Goal: Find specific page/section: Find specific page/section

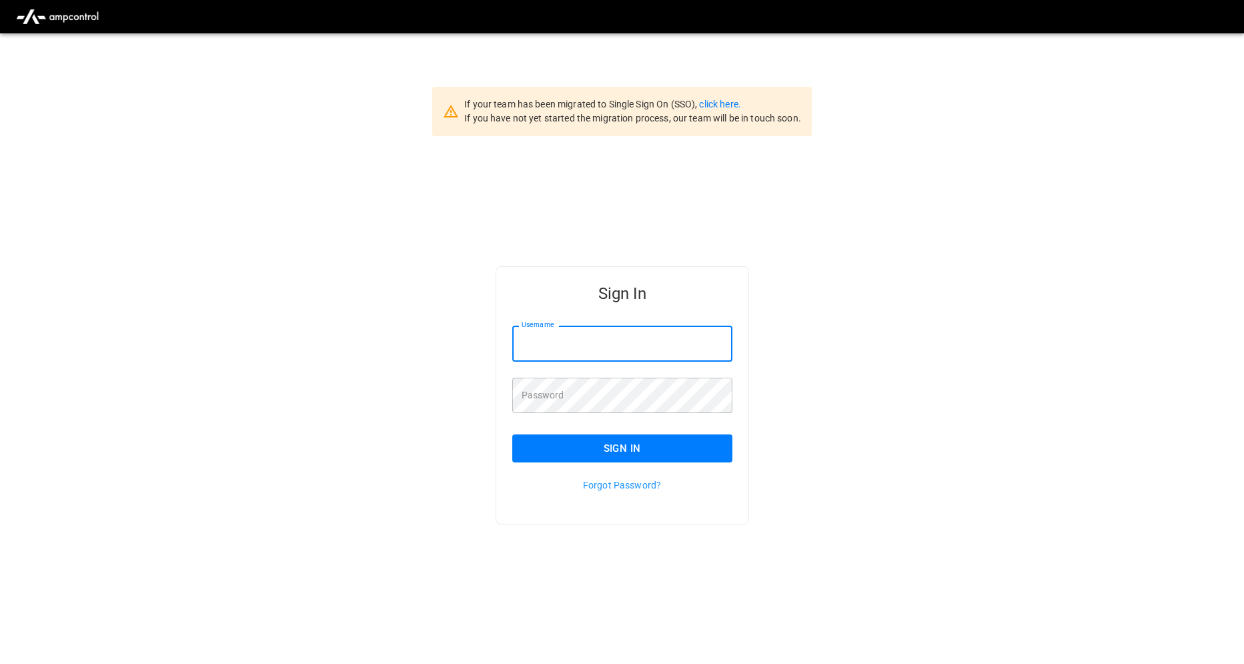
click at [561, 340] on input "Username" at bounding box center [622, 343] width 220 height 35
type input "**********"
click at [638, 452] on button "Sign In" at bounding box center [622, 448] width 220 height 28
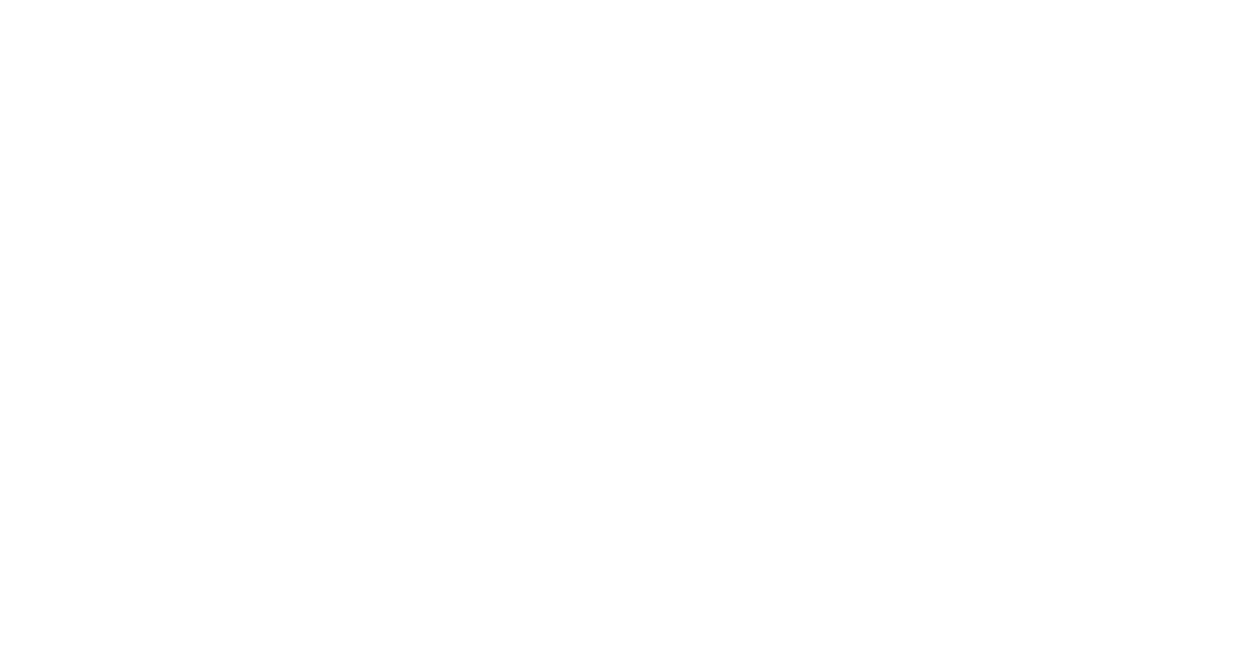
click at [338, 5] on html at bounding box center [622, 2] width 1244 height 5
click at [255, 5] on html at bounding box center [622, 2] width 1244 height 5
click at [247, 5] on html at bounding box center [622, 2] width 1244 height 5
click at [275, 5] on html at bounding box center [622, 2] width 1244 height 5
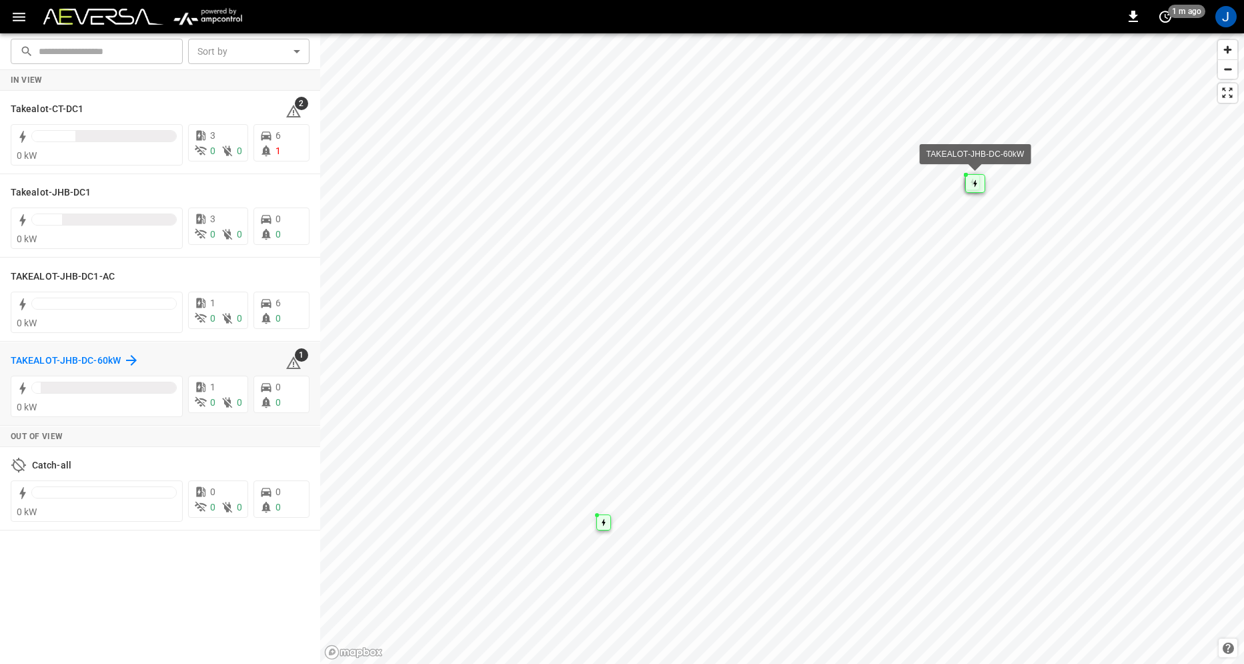
click at [83, 361] on h6 "TAKEALOT-JHB-DC-60kW" at bounding box center [66, 361] width 110 height 15
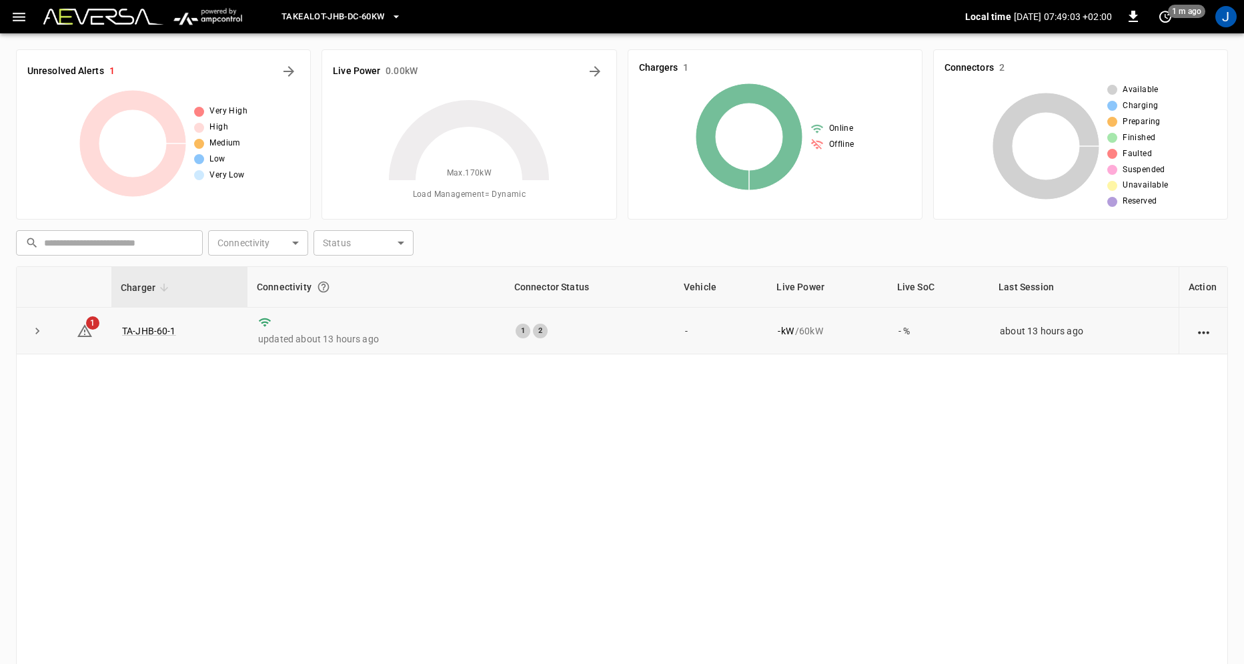
click at [37, 338] on icon "expand row" at bounding box center [37, 330] width 13 height 13
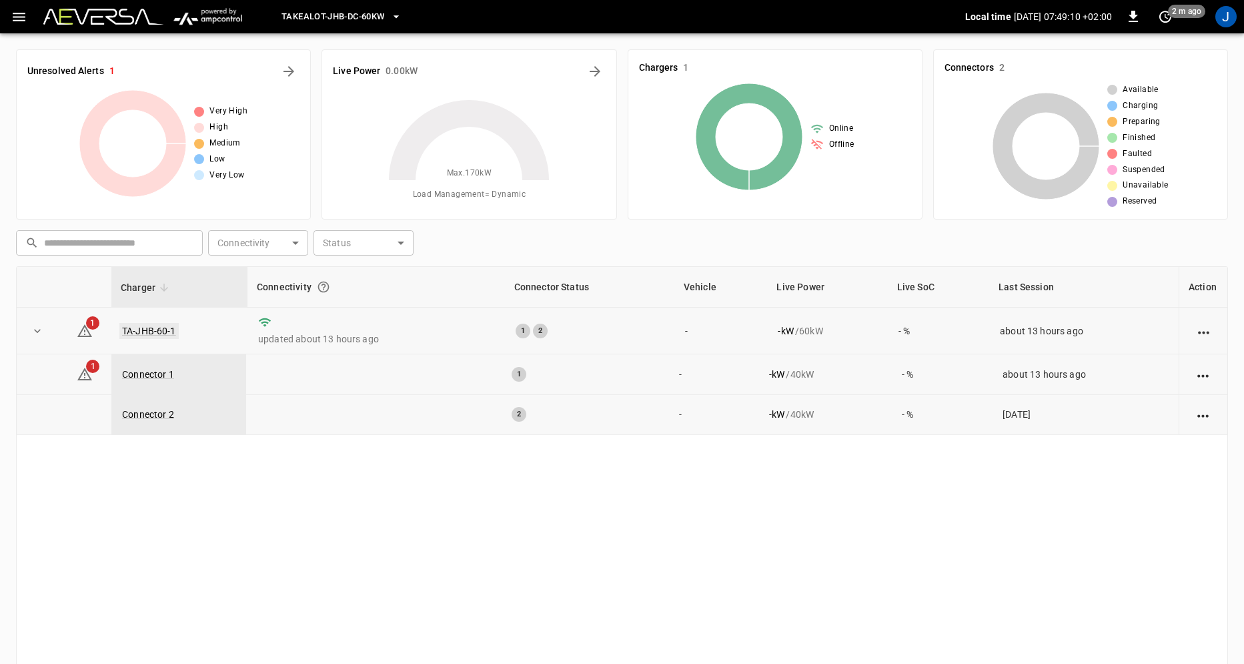
click at [152, 330] on link "TA-JHB-60-1" at bounding box center [148, 331] width 59 height 16
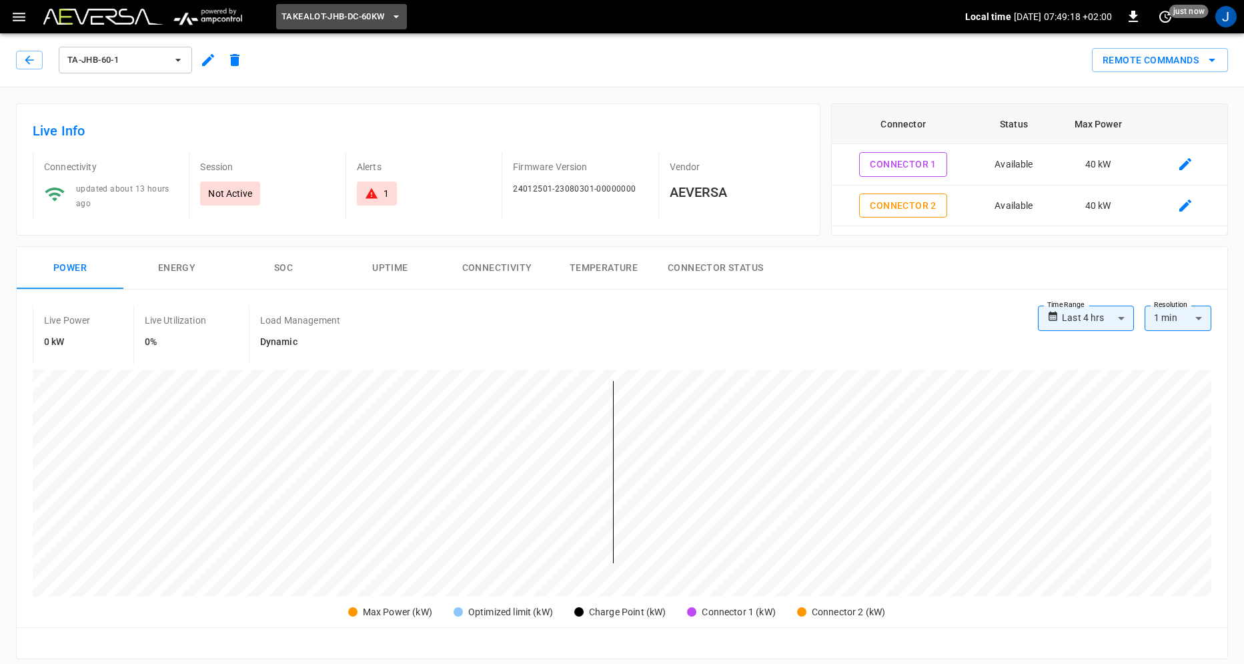
click at [403, 18] on icon "button" at bounding box center [396, 16] width 13 height 13
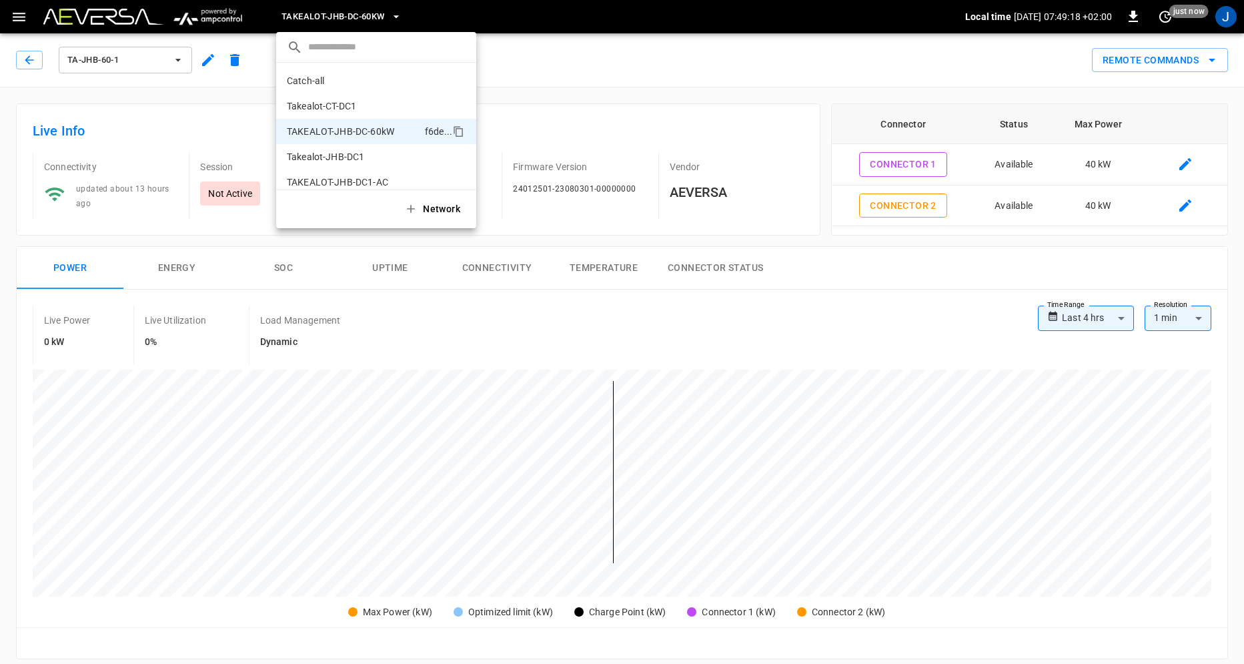
scroll to position [11, 0]
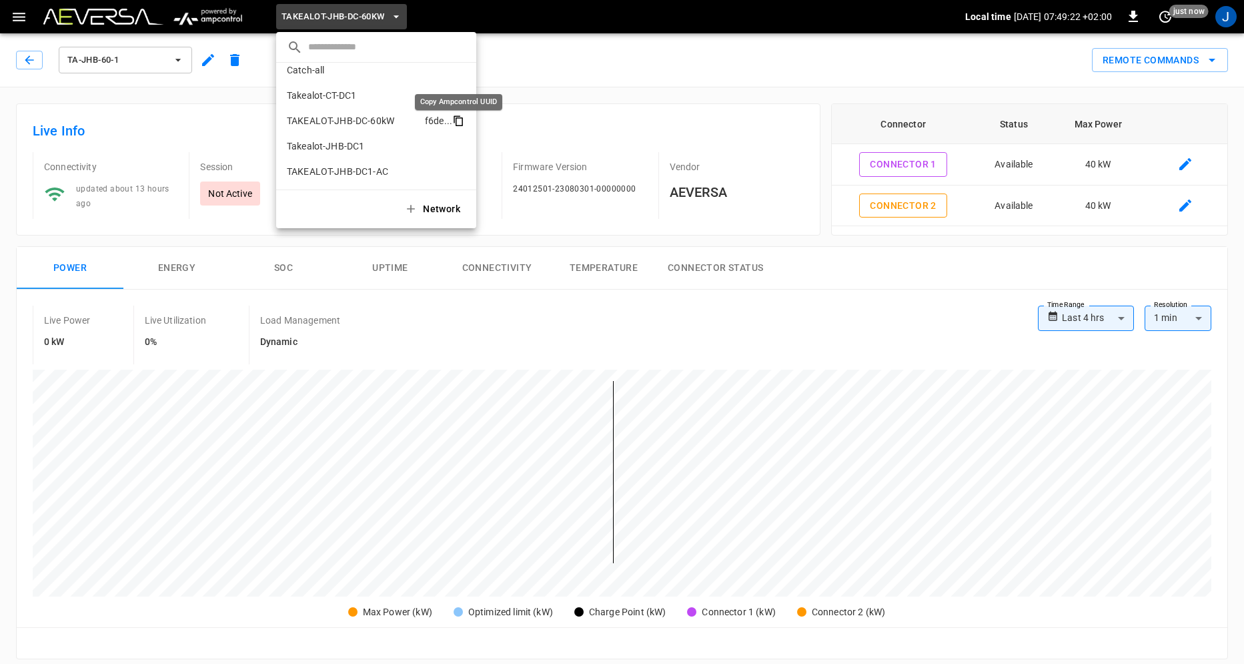
click at [459, 121] on icon "copy" at bounding box center [458, 121] width 12 height 12
click at [360, 143] on p "Takealot-JHB-DC1" at bounding box center [352, 145] width 130 height 13
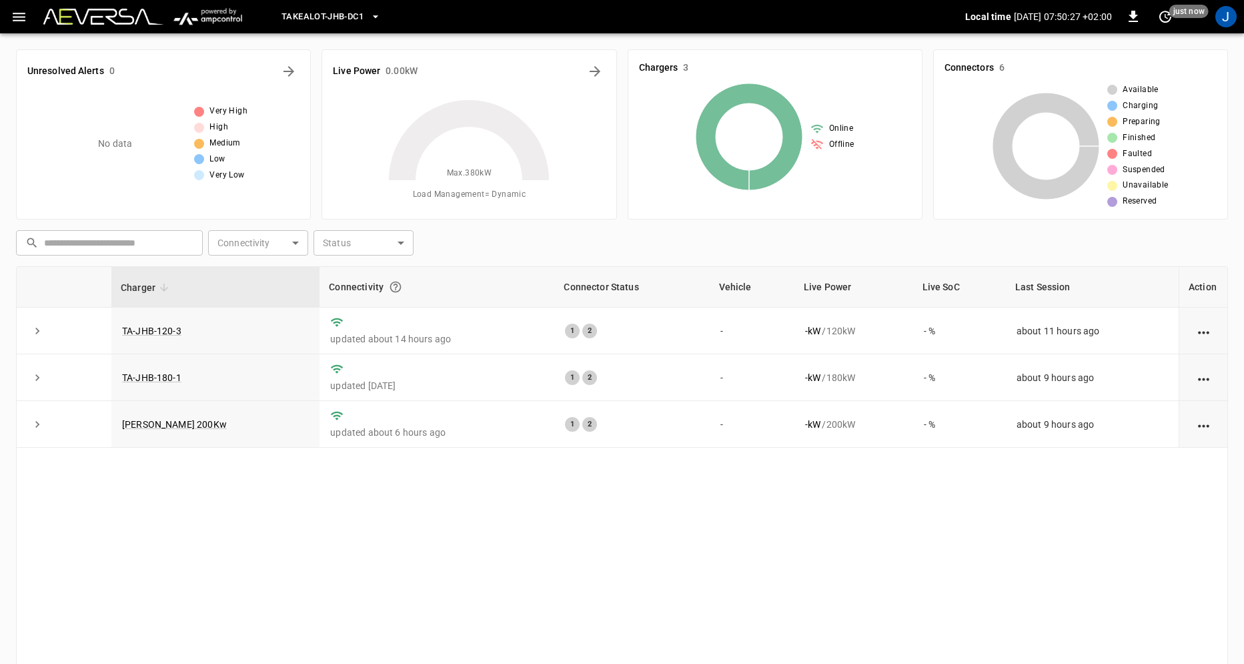
click at [378, 14] on icon "button" at bounding box center [375, 16] width 13 height 13
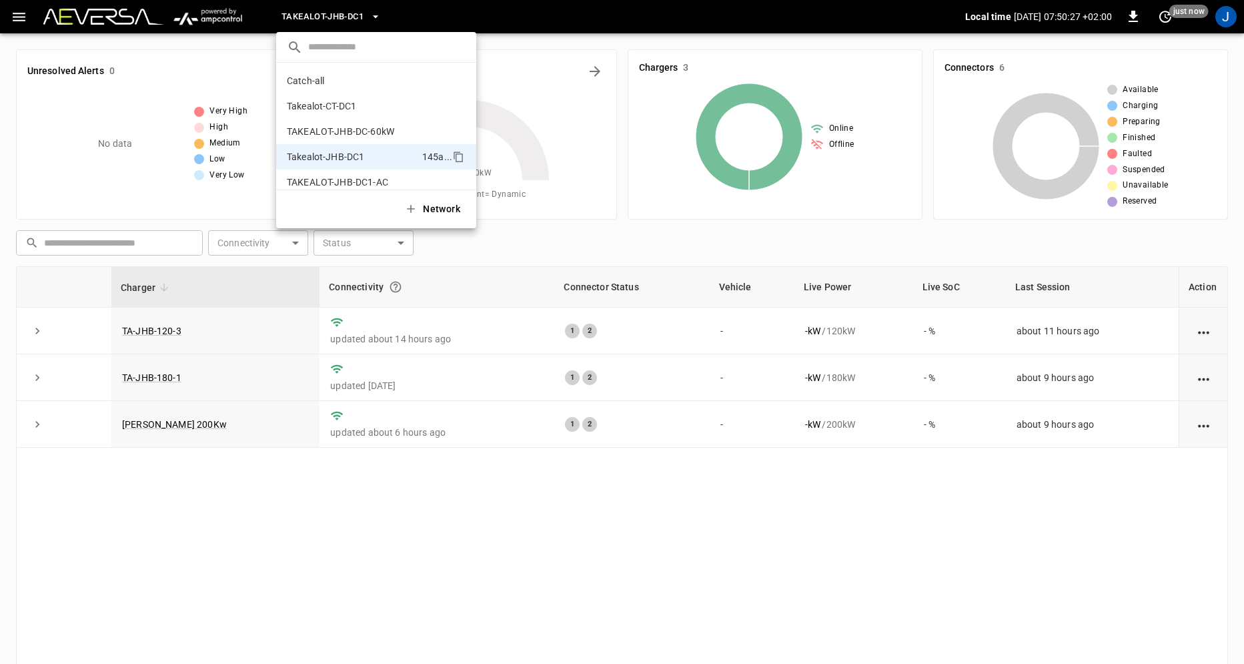
scroll to position [11, 0]
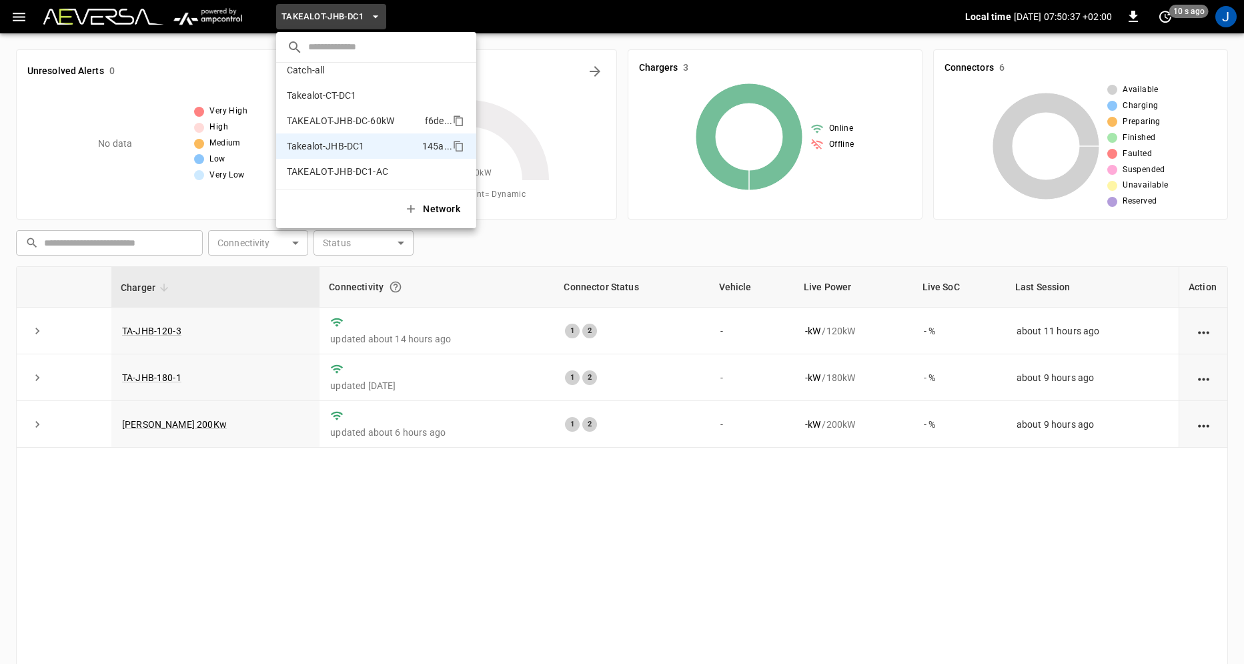
click at [346, 117] on p "TAKEALOT-JHB-DC-60kW" at bounding box center [353, 120] width 133 height 13
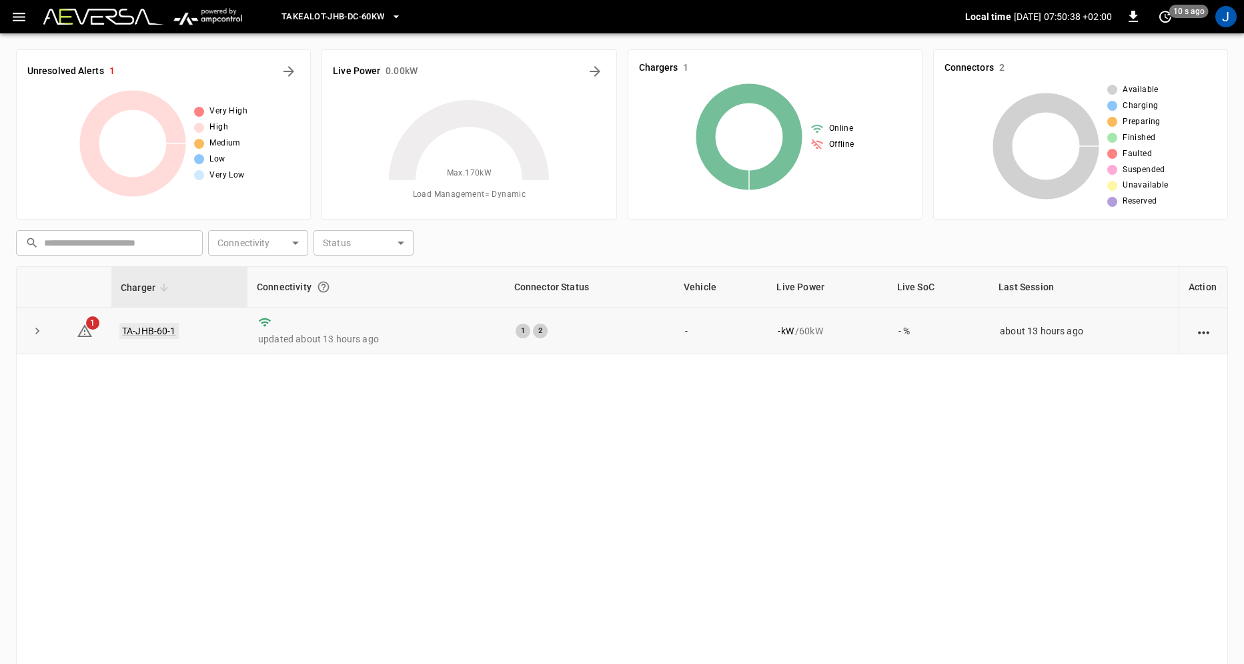
click at [148, 328] on link "TA-JHB-60-1" at bounding box center [148, 331] width 59 height 16
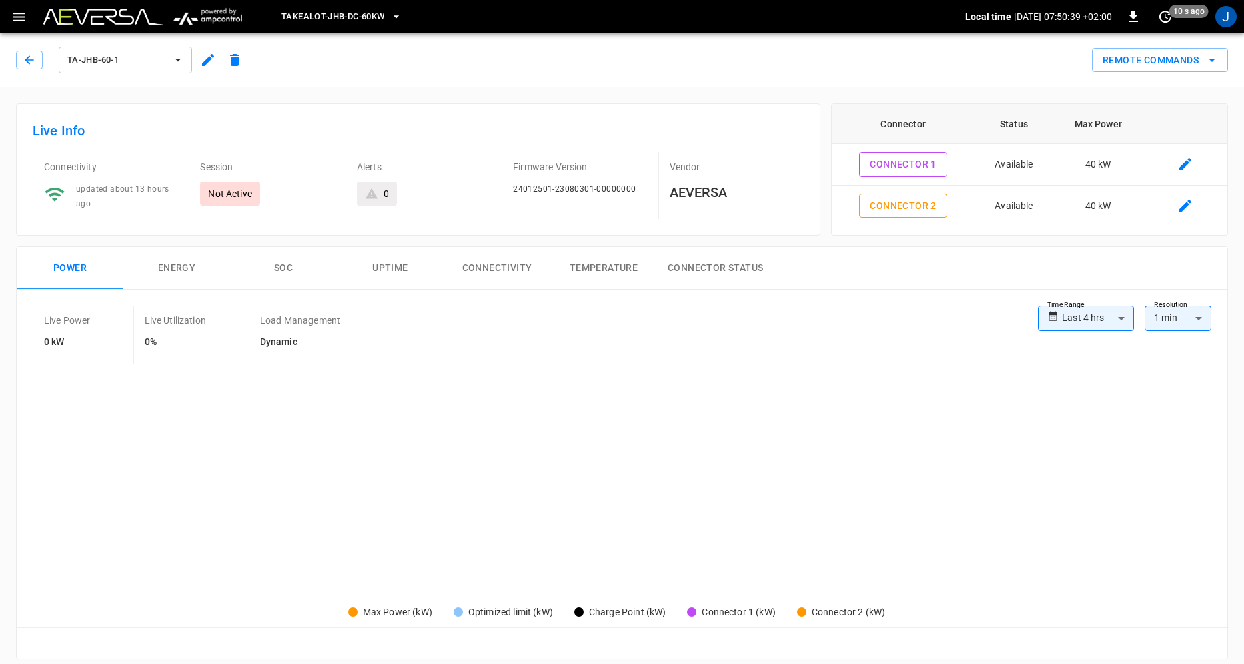
type input "**********"
click at [1217, 62] on icon "remote commands options" at bounding box center [1212, 60] width 16 height 16
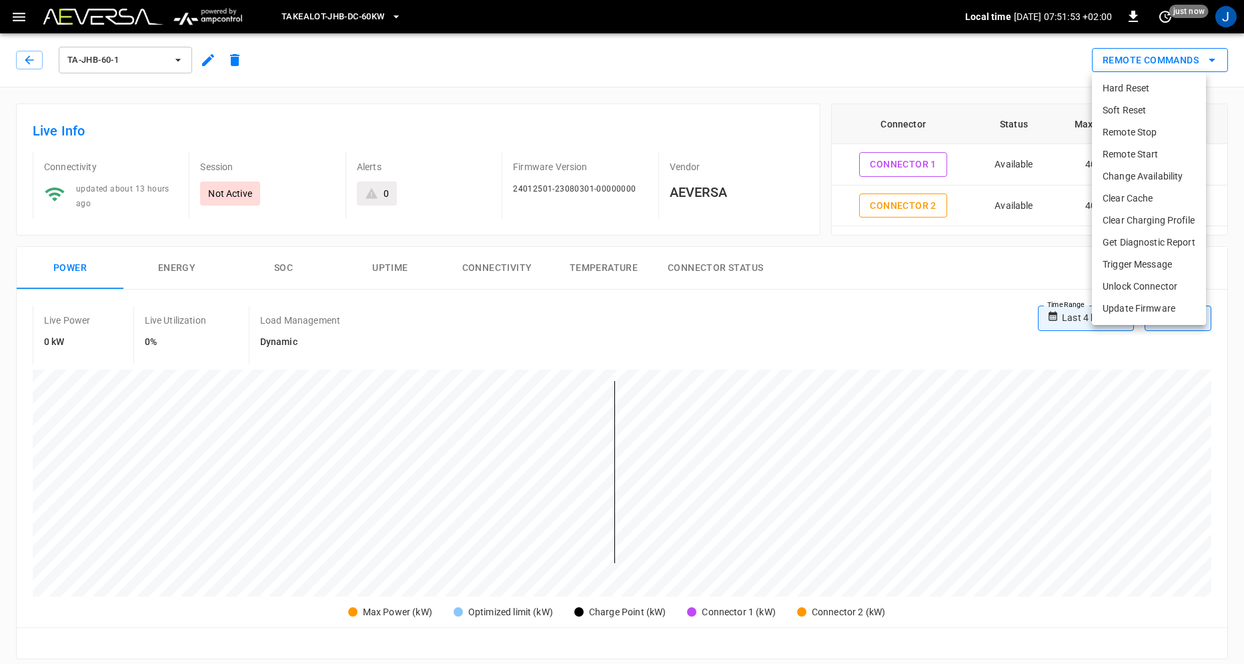
click at [1217, 62] on div at bounding box center [622, 332] width 1244 height 664
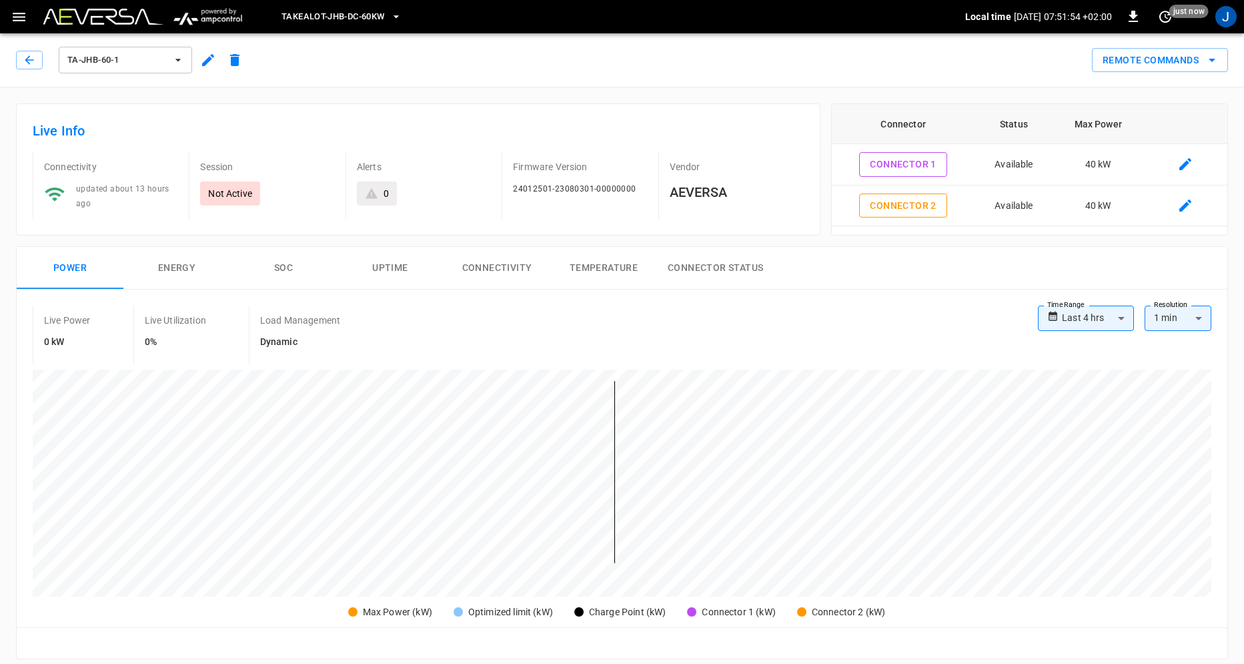
click at [394, 16] on icon "button" at bounding box center [396, 16] width 13 height 13
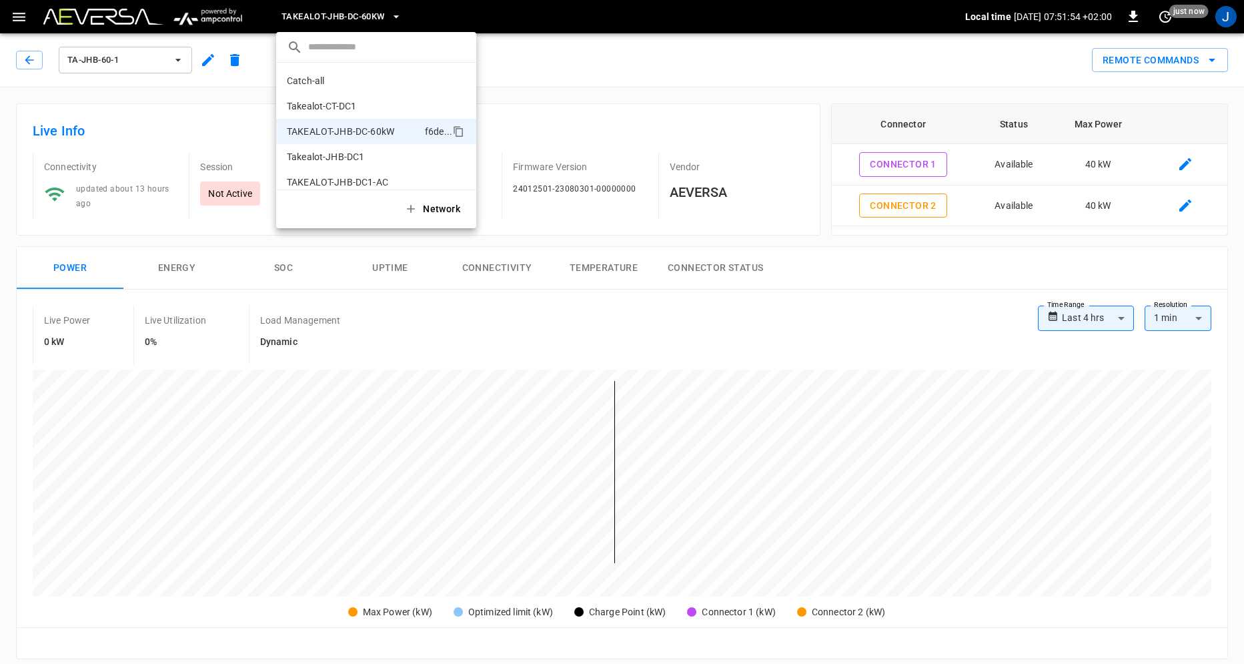
scroll to position [11, 0]
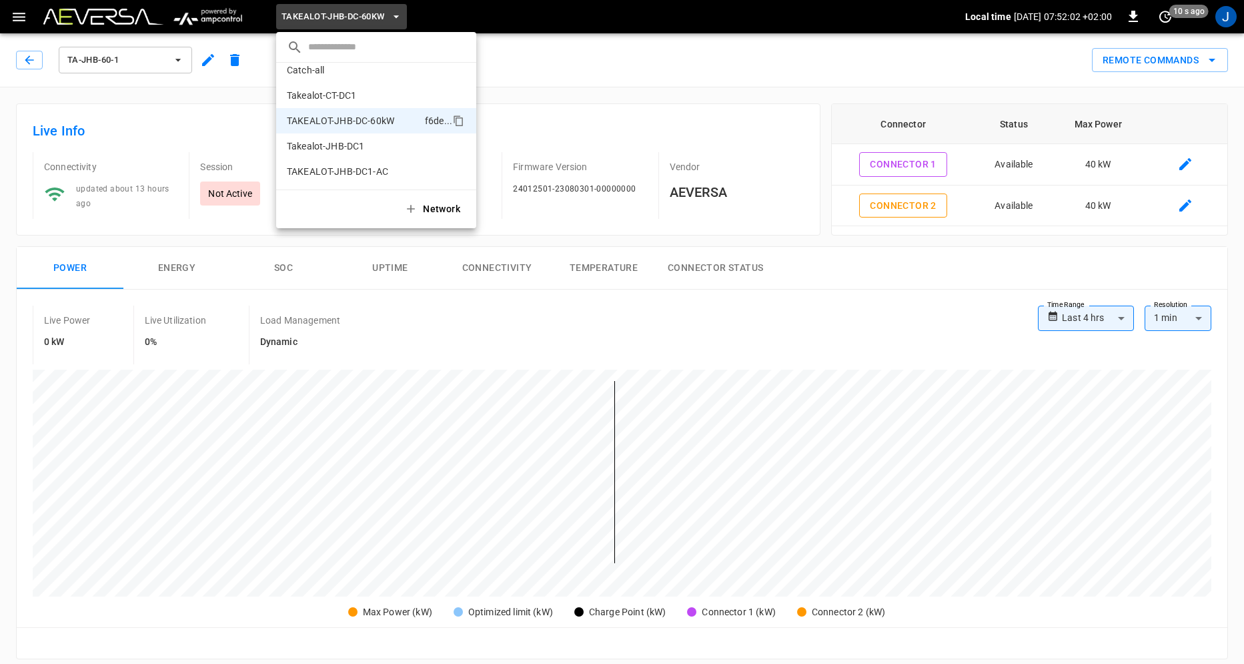
click at [48, 93] on div at bounding box center [622, 332] width 1244 height 664
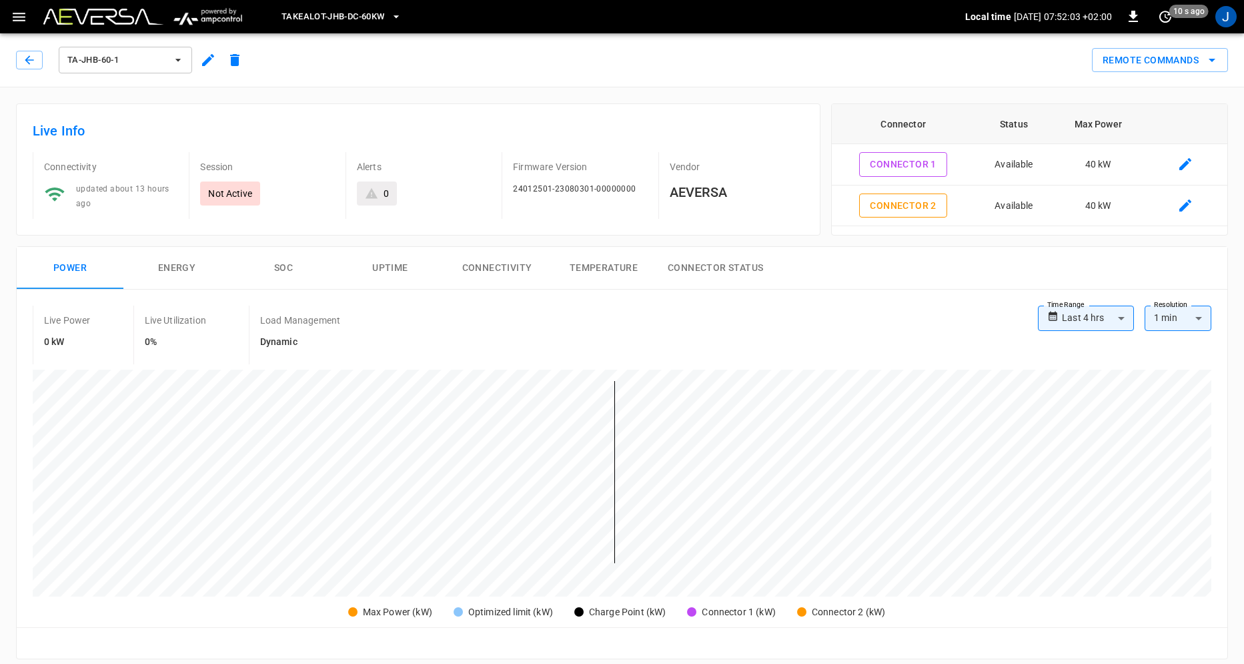
click at [181, 59] on icon "button" at bounding box center [177, 59] width 13 height 13
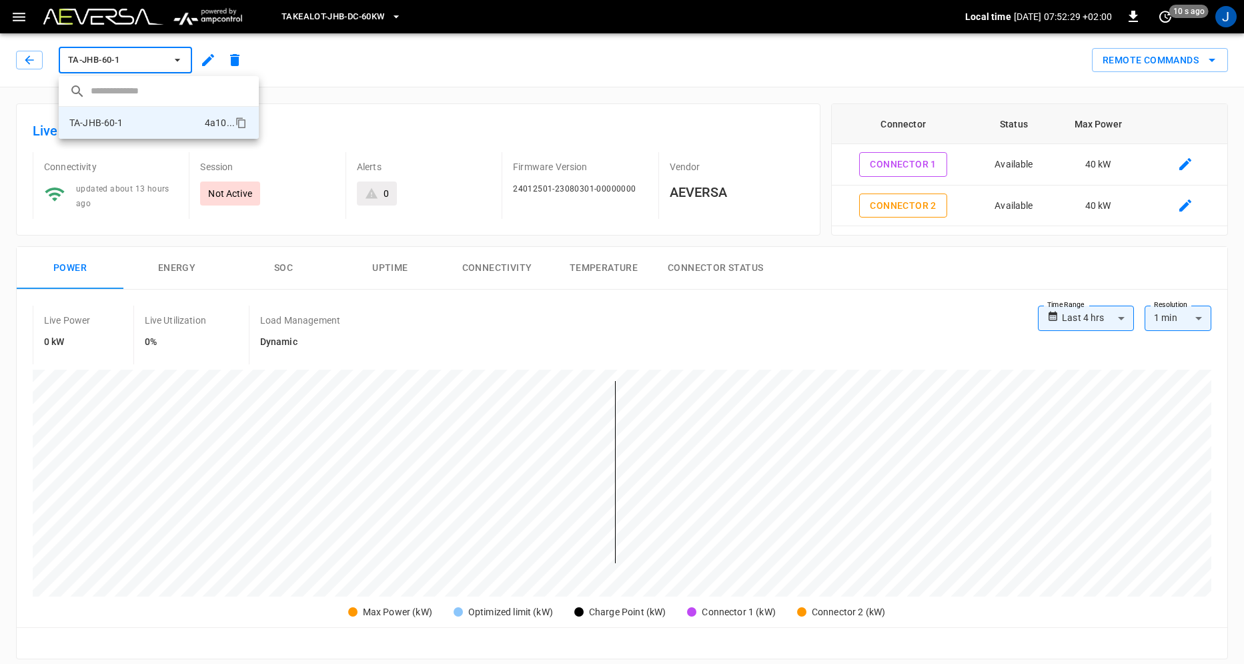
click at [403, 75] on div at bounding box center [622, 332] width 1244 height 664
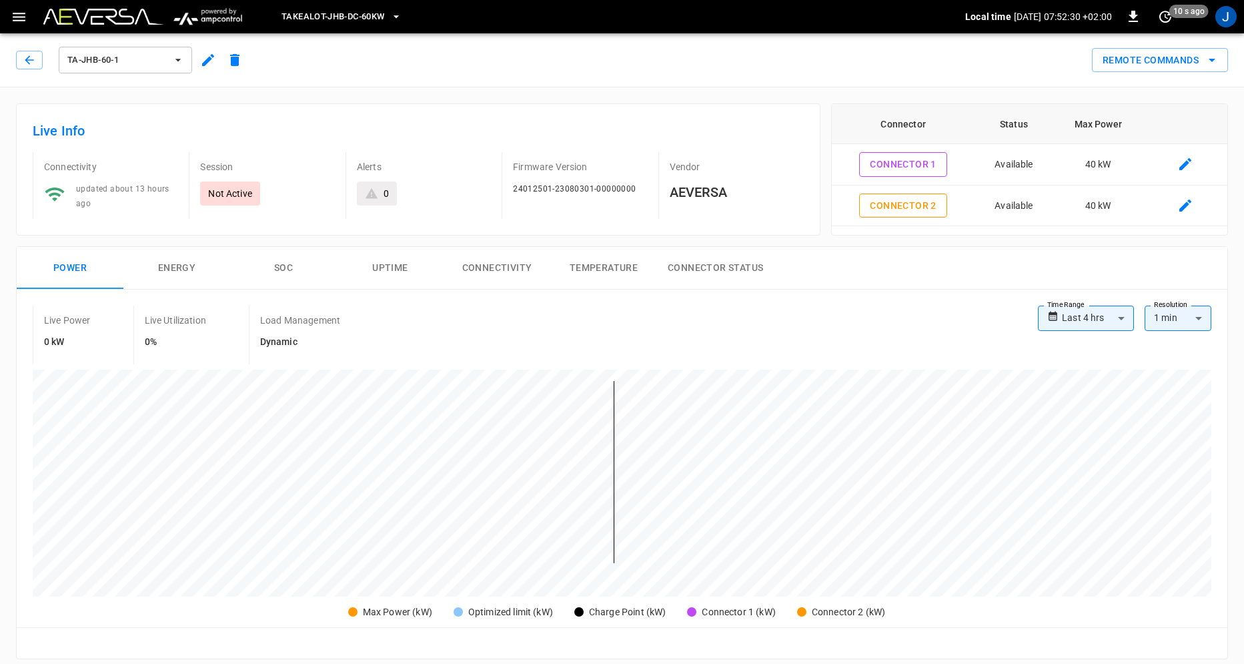
click at [173, 57] on icon "button" at bounding box center [177, 59] width 13 height 13
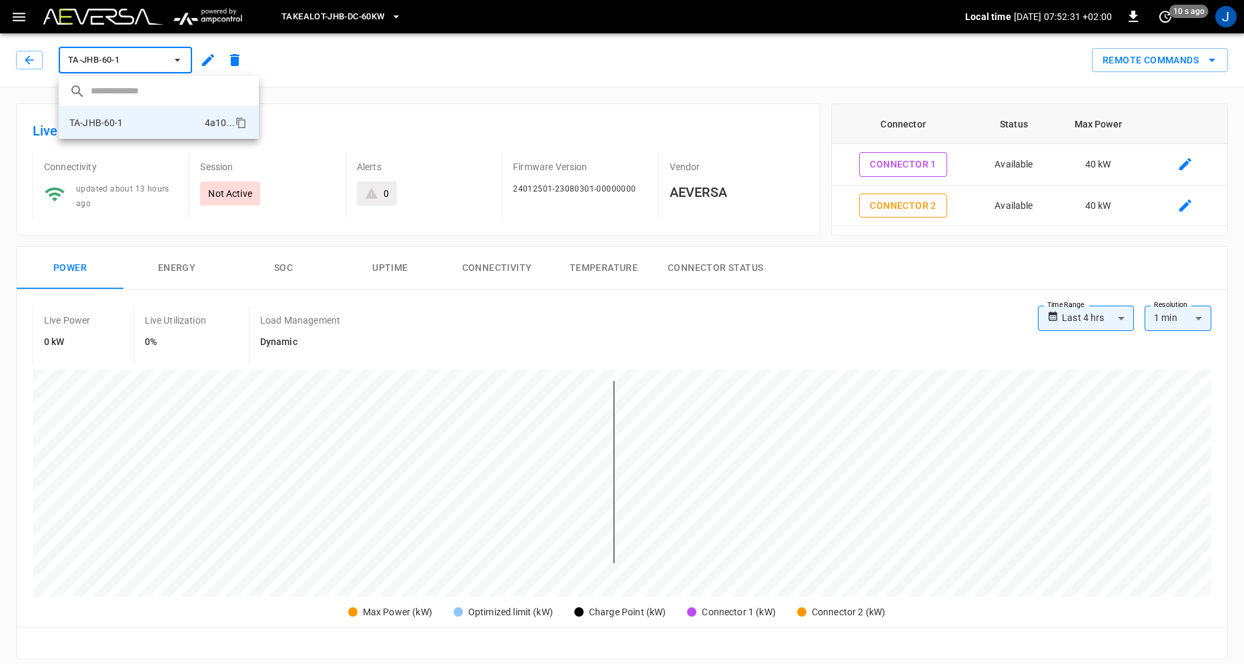
drag, startPoint x: 173, startPoint y: 57, endPoint x: 428, endPoint y: 73, distance: 254.7
click at [177, 57] on div at bounding box center [622, 332] width 1244 height 664
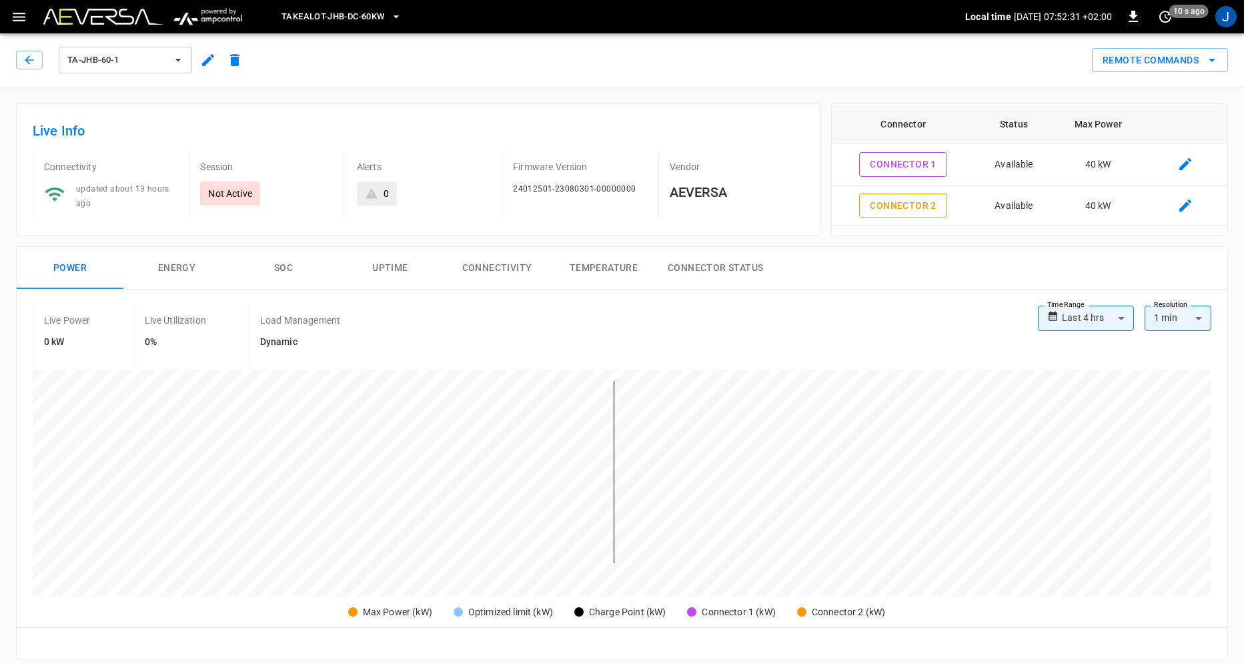
click at [428, 73] on div "TA-JHB-60-1 Remote Commands" at bounding box center [619, 57] width 1249 height 59
click at [28, 57] on icon "button" at bounding box center [29, 59] width 13 height 13
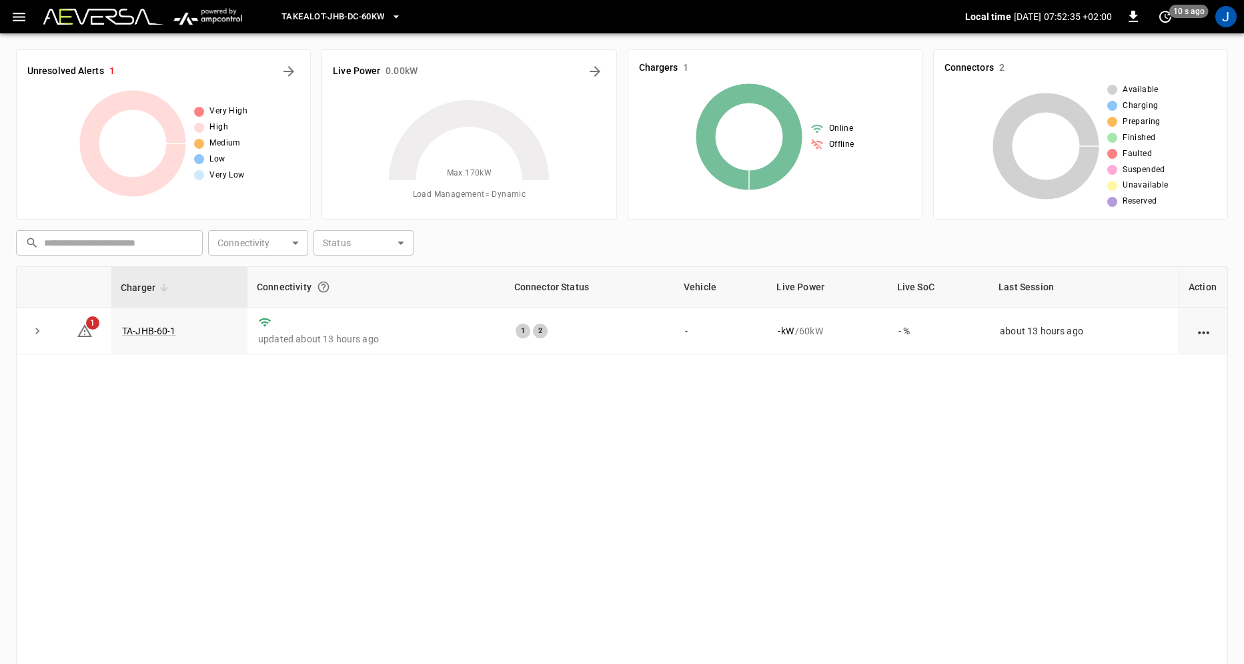
click at [401, 17] on icon "button" at bounding box center [396, 16] width 13 height 13
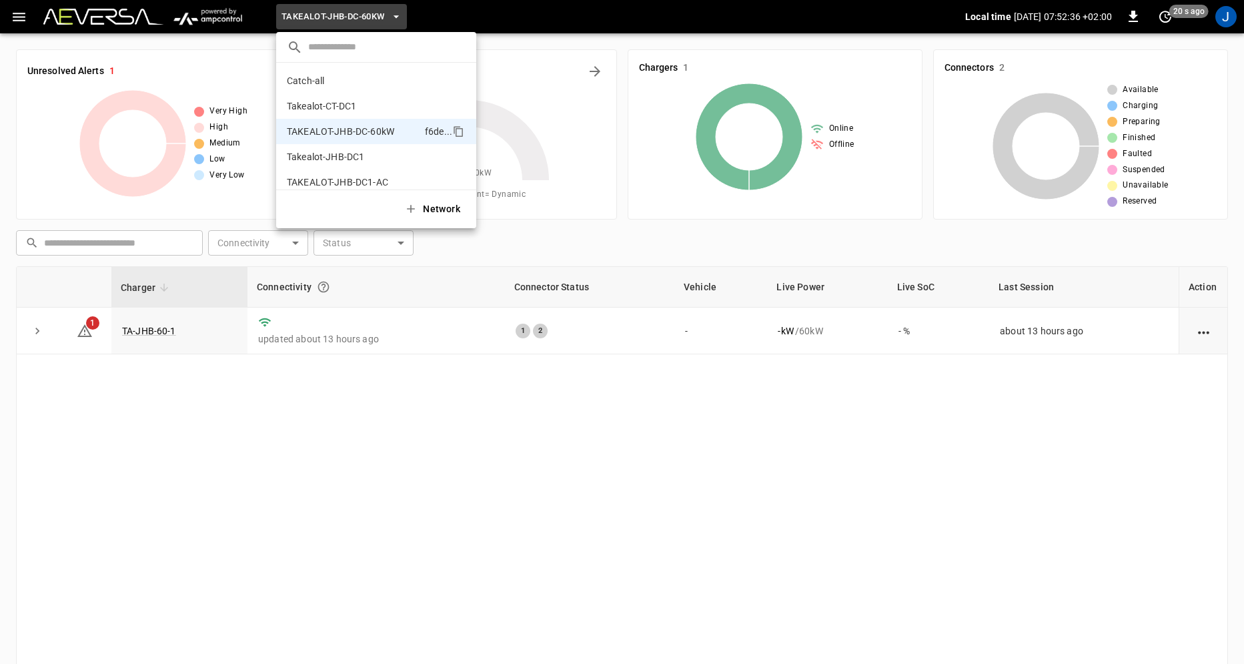
scroll to position [11, 0]
click at [447, 468] on div at bounding box center [622, 332] width 1244 height 664
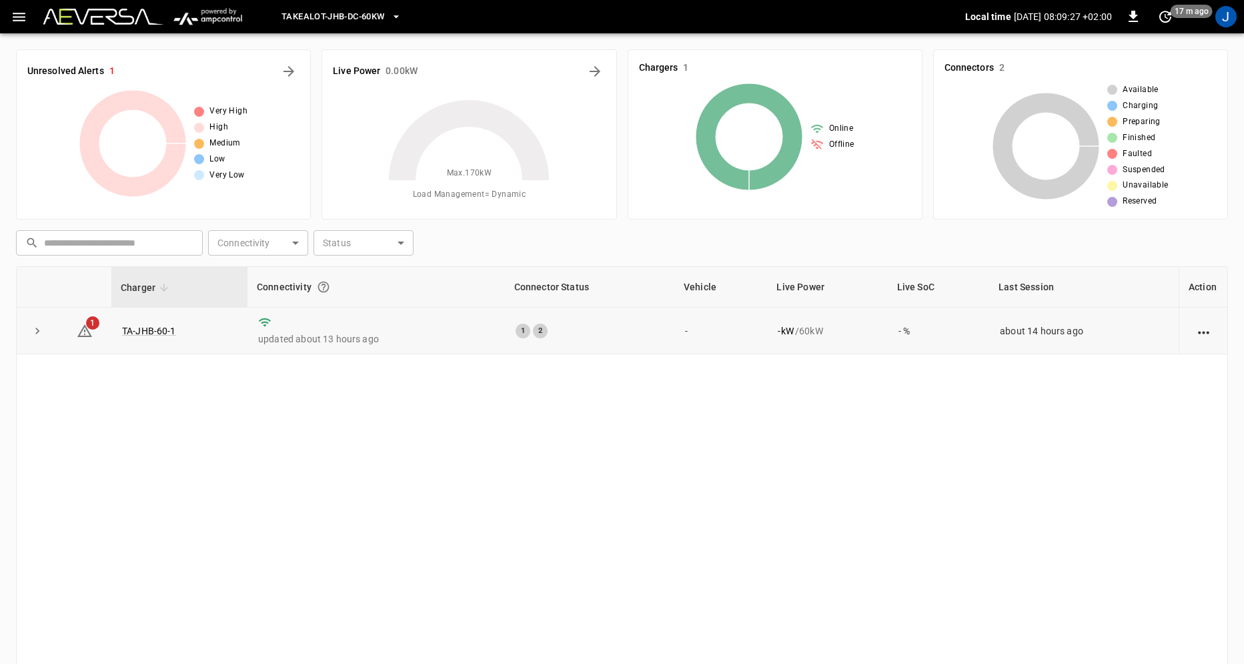
click at [34, 329] on icon "expand row" at bounding box center [37, 330] width 13 height 13
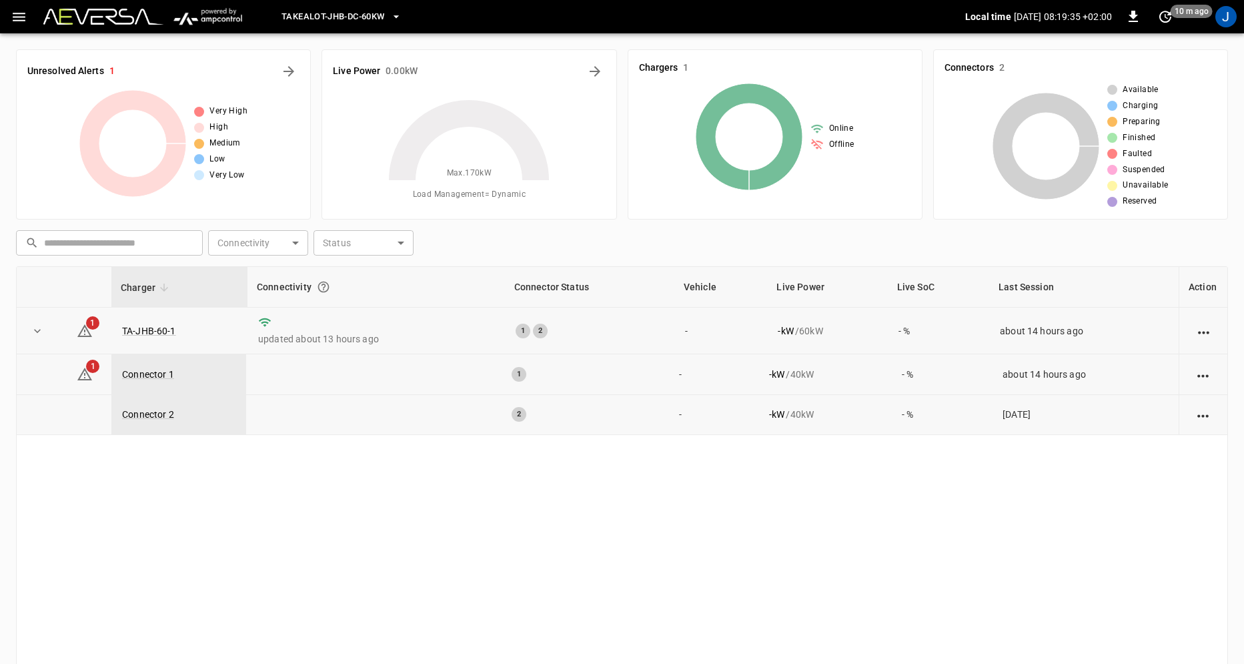
click at [244, 544] on div "Charger Connectivity Connector Status Vehicle Live Power Live SoC Last Session …" at bounding box center [622, 498] width 1212 height 465
click at [38, 332] on icon "expand row" at bounding box center [37, 331] width 7 height 4
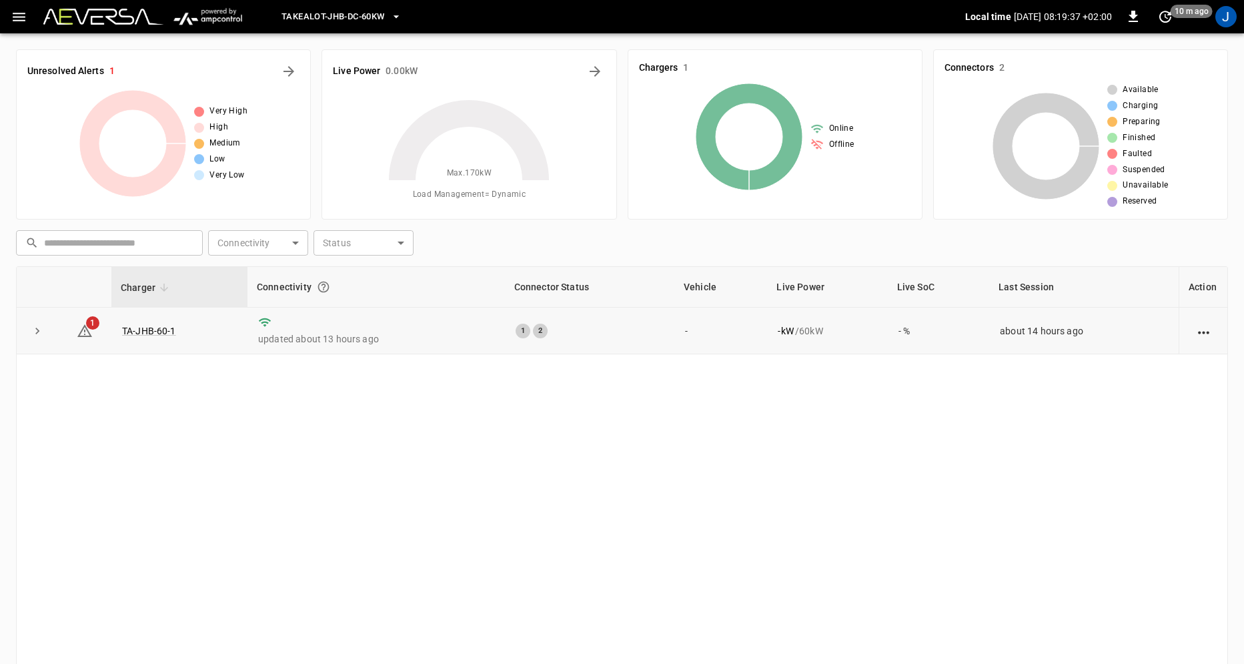
click at [38, 332] on icon "expand row" at bounding box center [37, 331] width 4 height 7
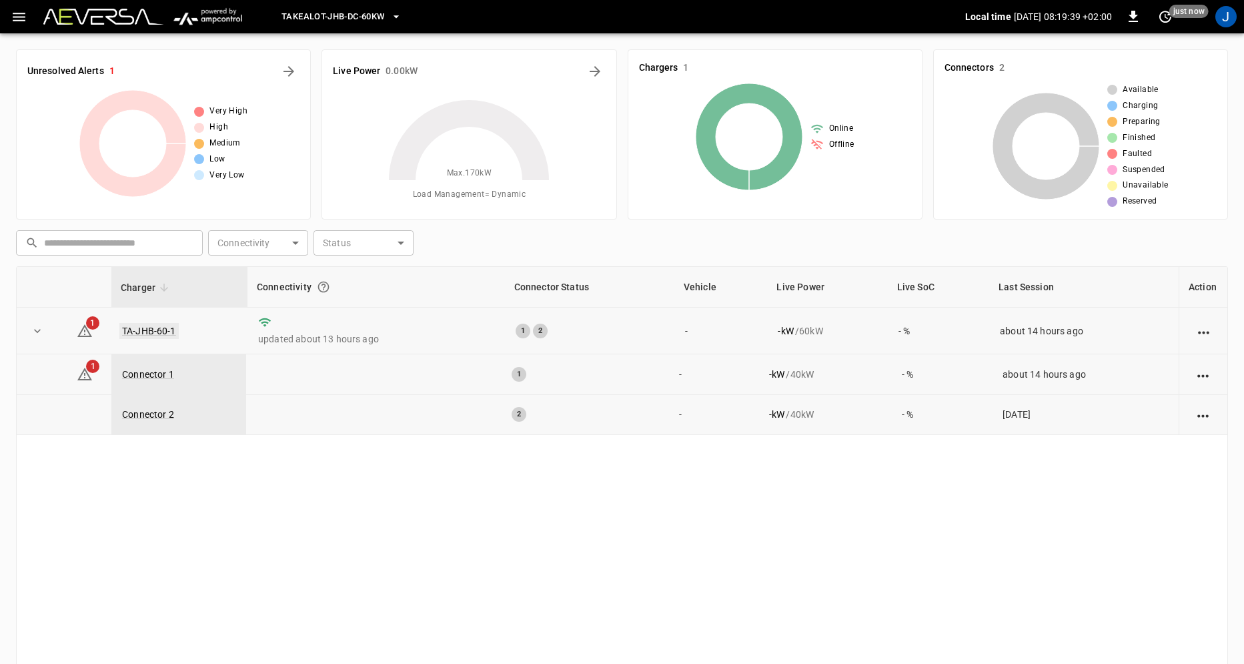
click at [147, 334] on link "TA-JHB-60-1" at bounding box center [148, 331] width 59 height 16
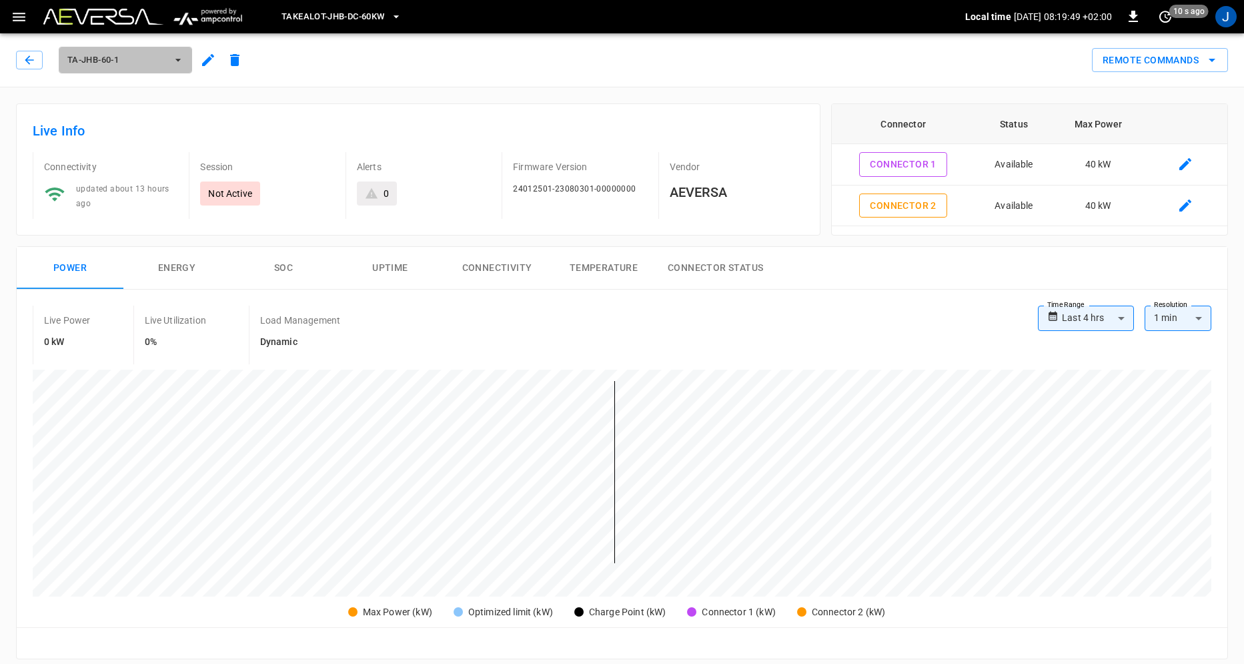
click at [179, 61] on icon "button" at bounding box center [177, 60] width 5 height 3
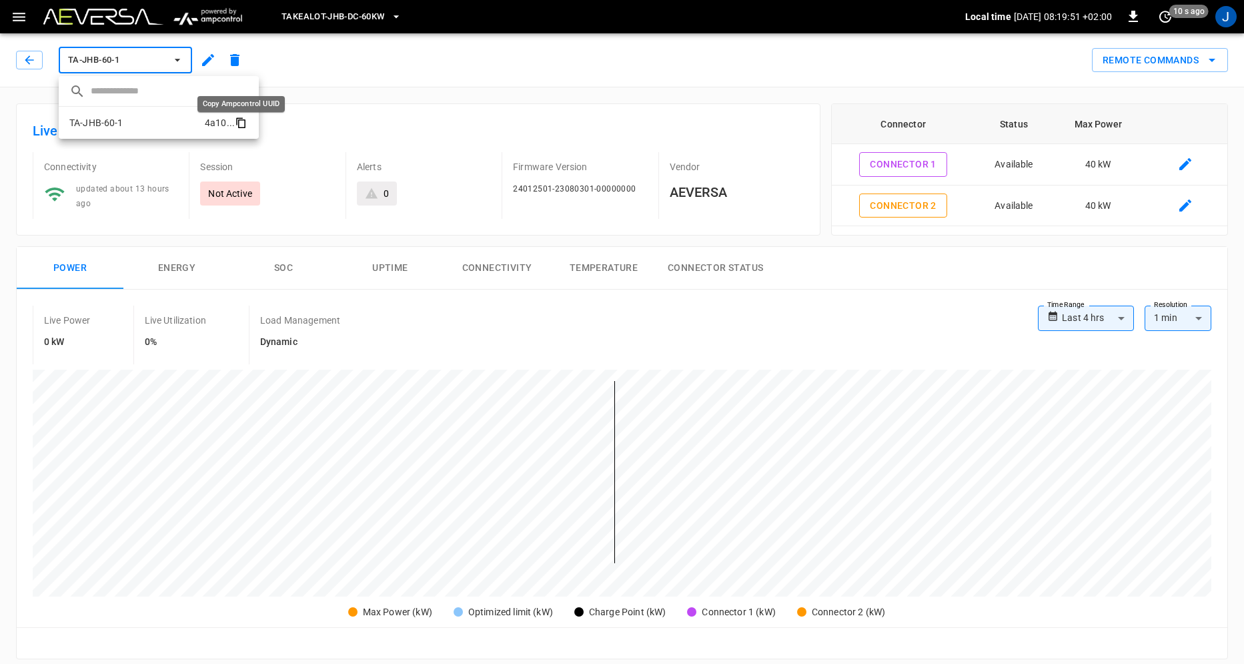
click at [239, 127] on icon "copy" at bounding box center [241, 123] width 7 height 9
